Goal: Transaction & Acquisition: Purchase product/service

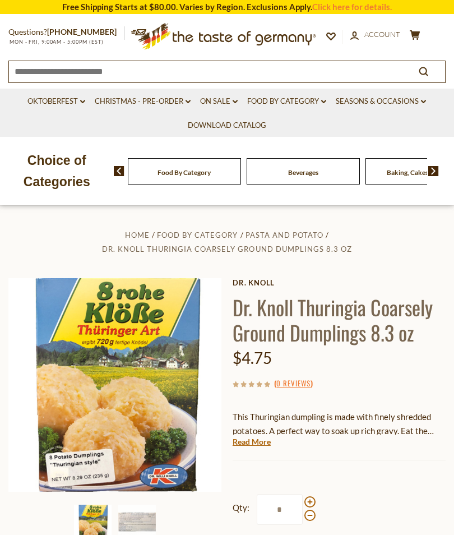
scroll to position [133, 0]
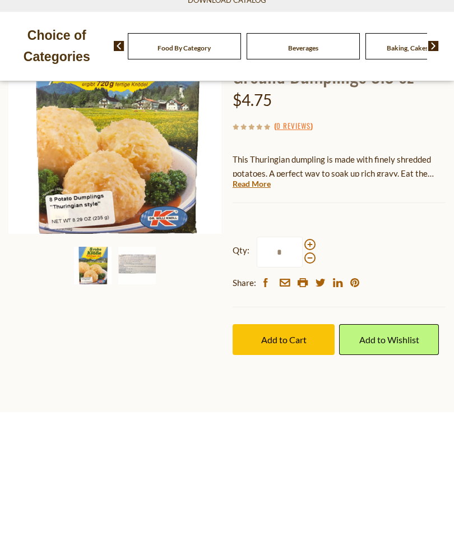
click at [310, 359] on label "Qty: *" at bounding box center [274, 374] width 83 height 31
click at [303, 359] on input "*" at bounding box center [280, 374] width 46 height 31
click at [309, 361] on span at bounding box center [309, 366] width 11 height 11
click at [303, 359] on input "*" at bounding box center [280, 374] width 46 height 31
click at [312, 375] on span at bounding box center [309, 380] width 11 height 11
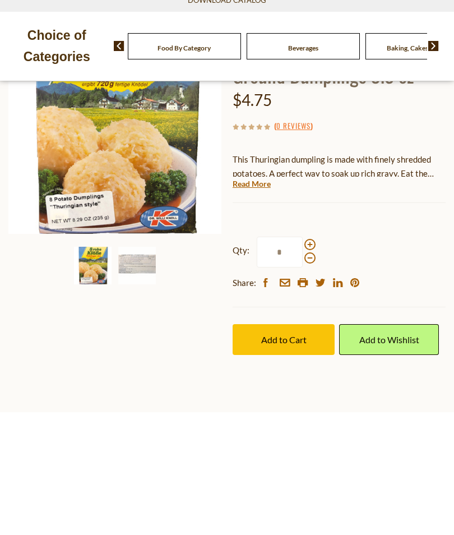
click at [303, 359] on input "*" at bounding box center [280, 374] width 46 height 31
click at [311, 361] on span at bounding box center [309, 366] width 11 height 11
click at [303, 359] on input "*" at bounding box center [280, 374] width 46 height 31
type input "*"
click at [291, 457] on span "Add to Cart" at bounding box center [283, 462] width 45 height 11
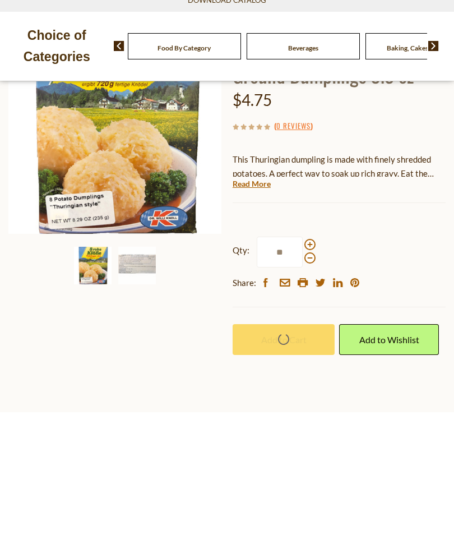
scroll to position [256, 0]
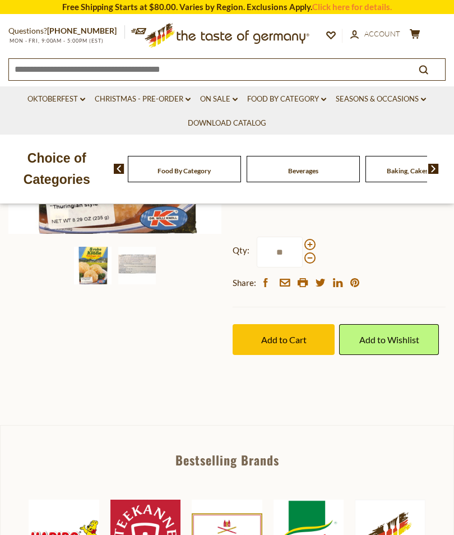
click at [284, 341] on span "Add to Cart" at bounding box center [283, 339] width 45 height 11
click at [410, 31] on icon "cart" at bounding box center [415, 34] width 11 height 10
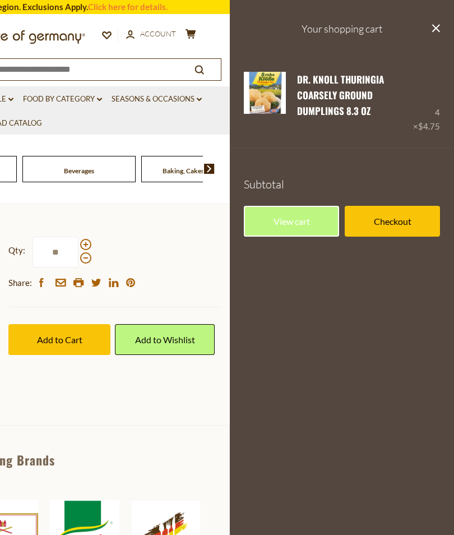
click at [87, 263] on span at bounding box center [85, 257] width 11 height 11
click at [78, 265] on input "*" at bounding box center [56, 252] width 46 height 31
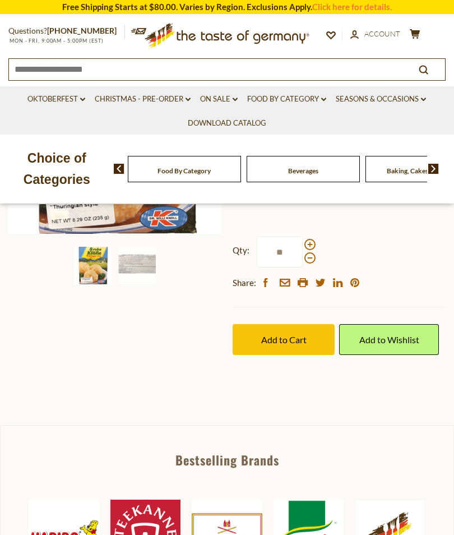
type input "*"
click at [284, 337] on button "Add to Cart" at bounding box center [284, 339] width 102 height 31
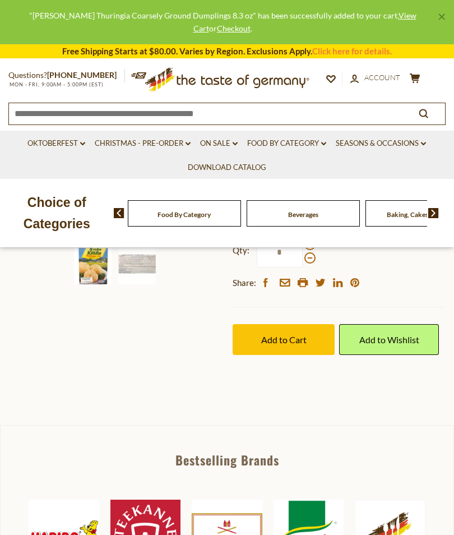
click at [411, 73] on icon at bounding box center [415, 78] width 10 height 10
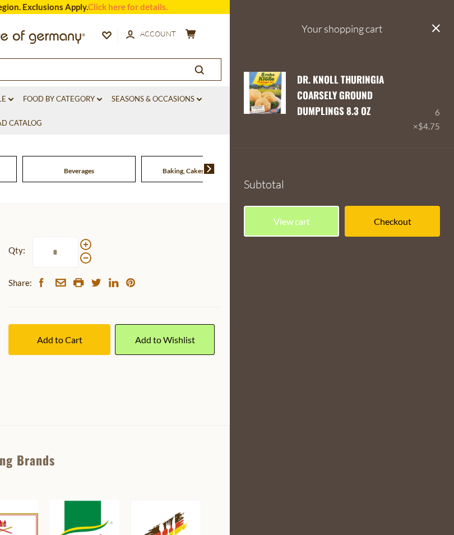
click at [300, 124] on link "Edit" at bounding box center [306, 127] width 19 height 10
